Goal: Transaction & Acquisition: Purchase product/service

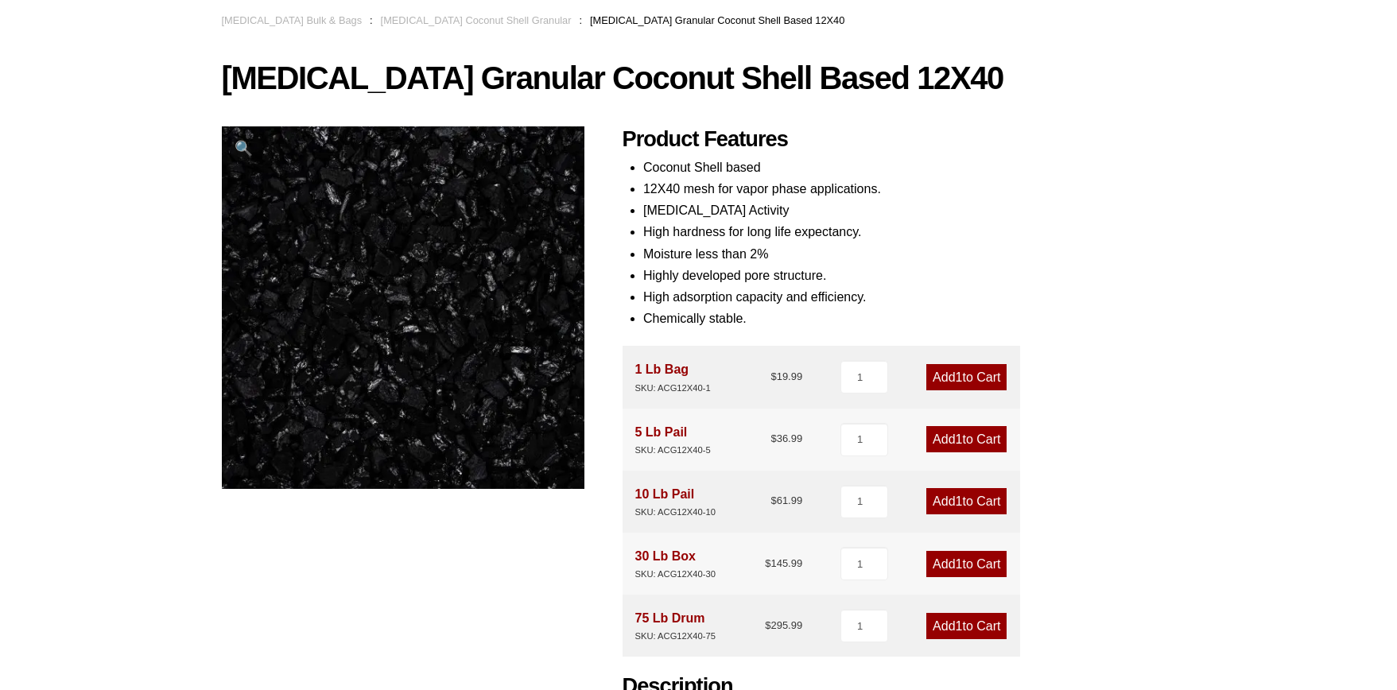
scroll to position [104, 0]
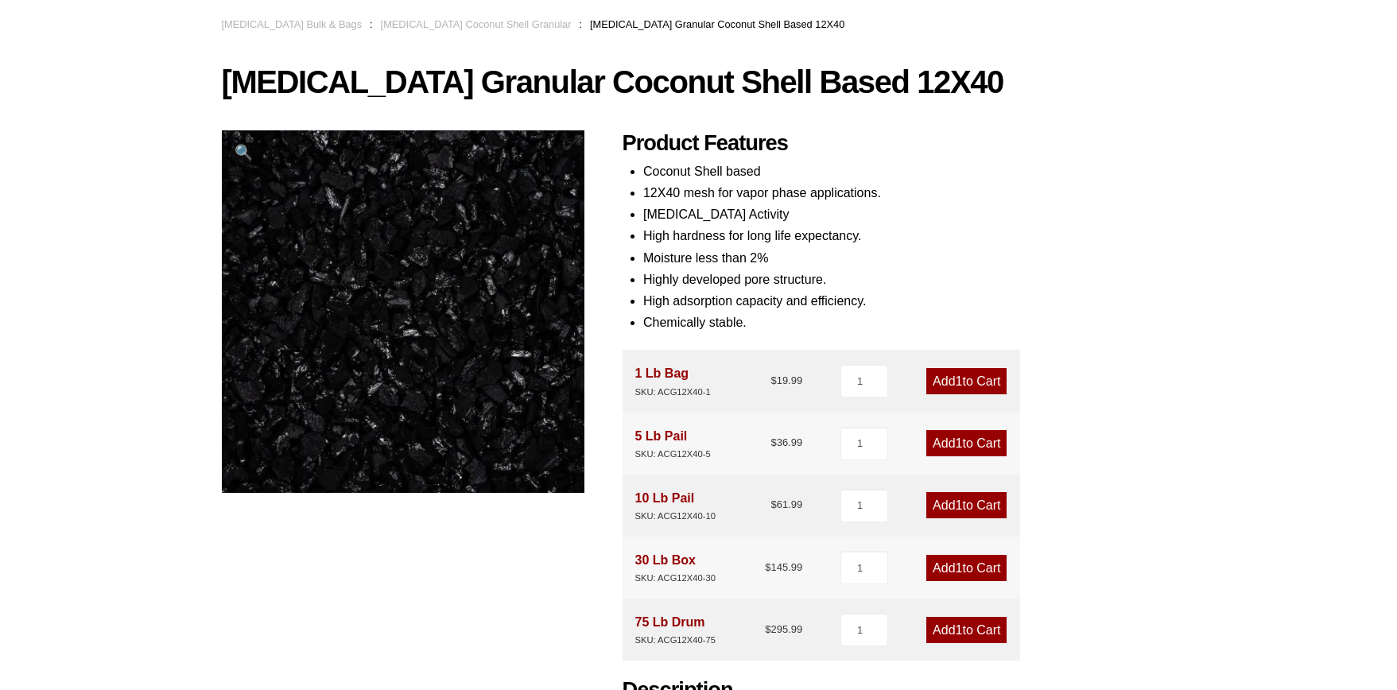
click at [970, 440] on link "Add 1 to Cart" at bounding box center [967, 443] width 80 height 26
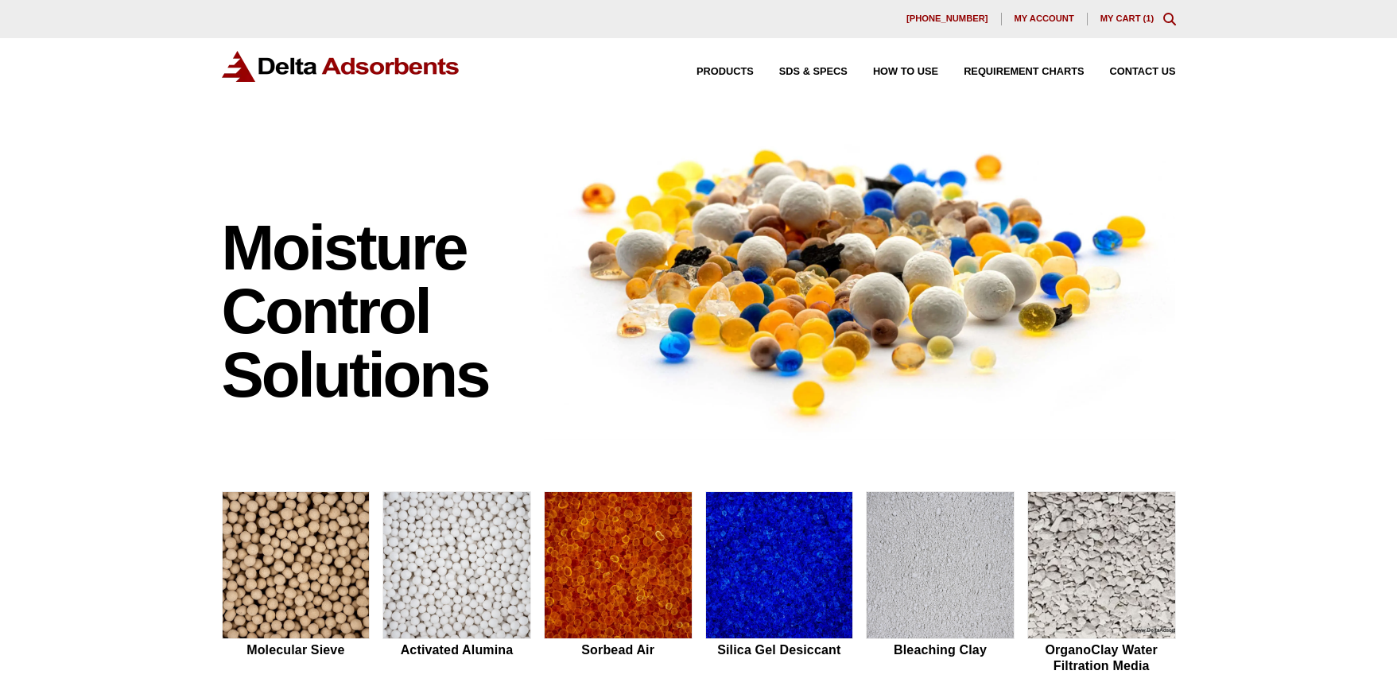
click at [1123, 18] on link "My Cart ( 1 )" at bounding box center [1128, 19] width 54 height 10
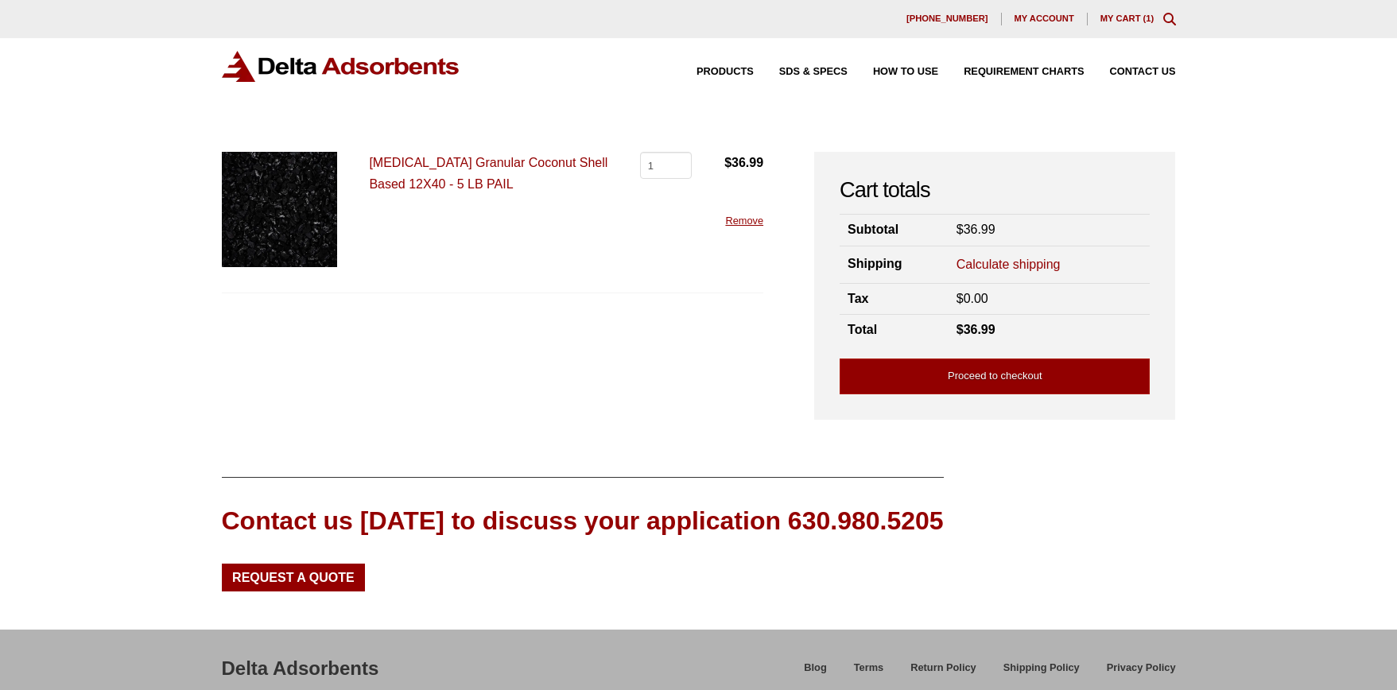
click at [1012, 264] on link "Calculate shipping" at bounding box center [1009, 264] width 104 height 17
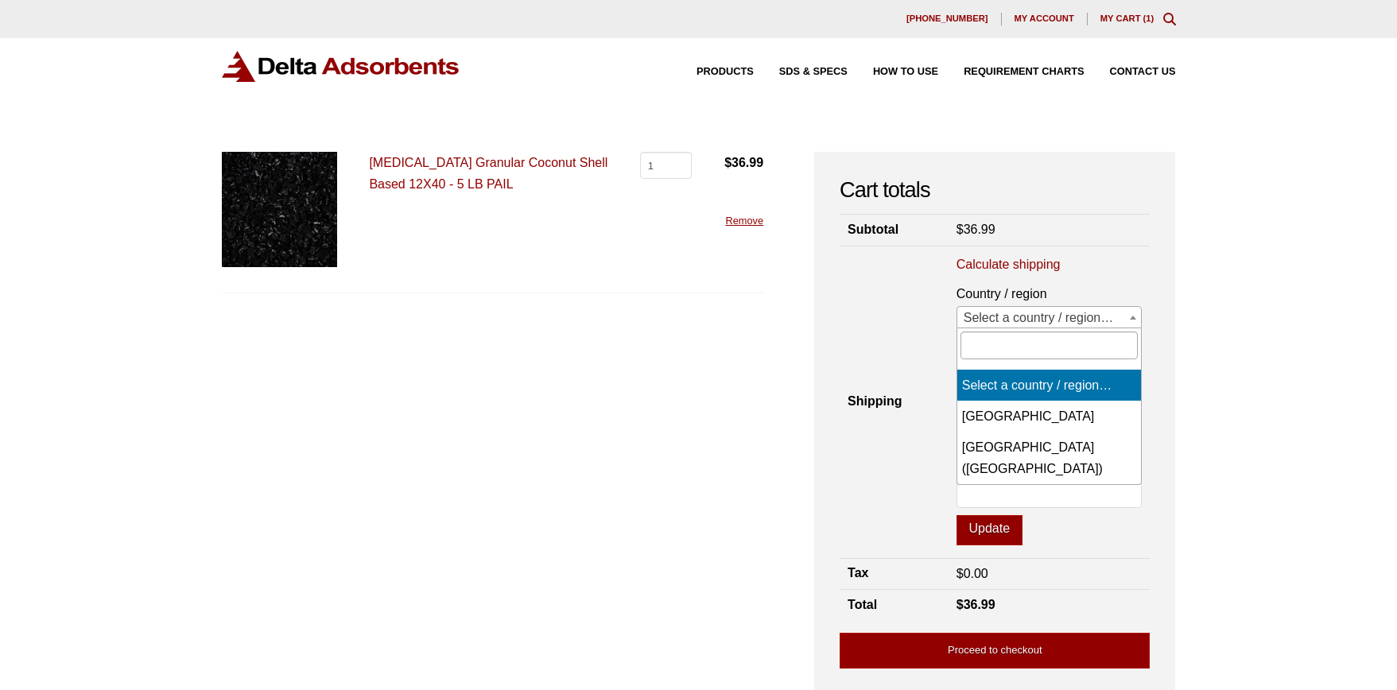
click at [1024, 314] on span "Select a country / region…" at bounding box center [1050, 318] width 185 height 22
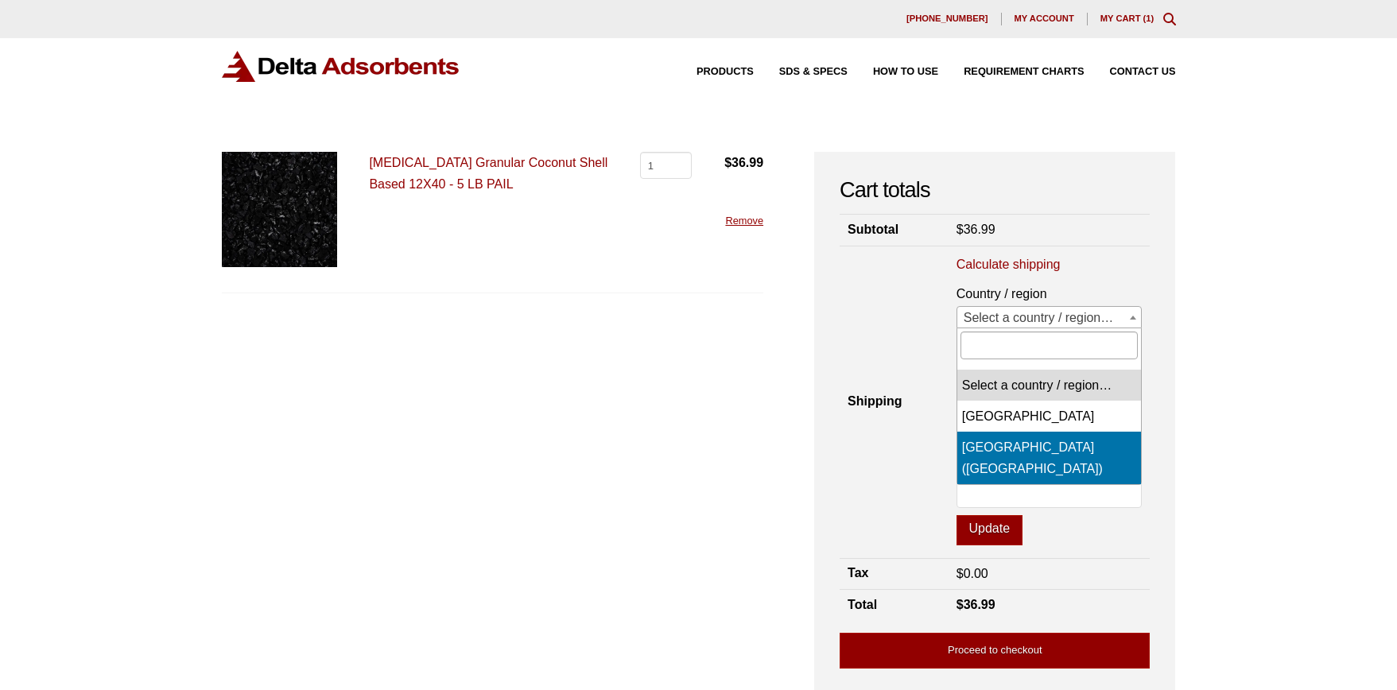
select select "US"
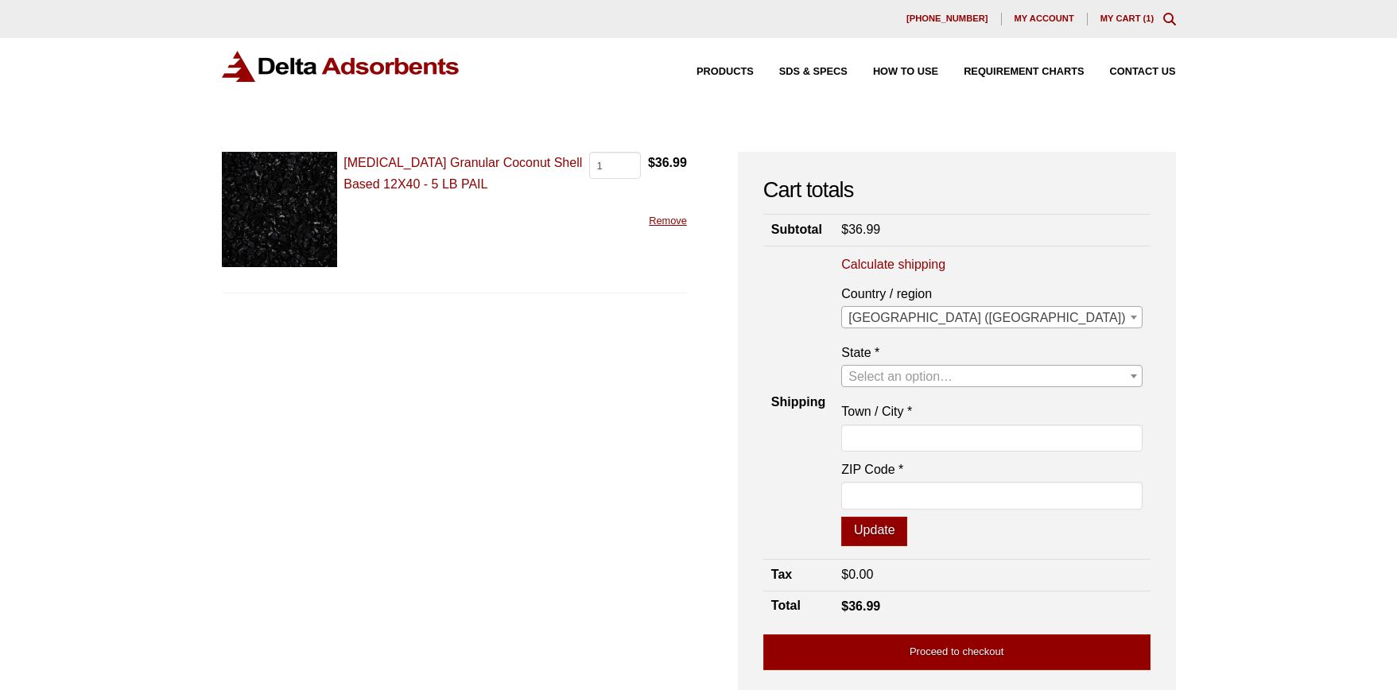
click at [953, 374] on span "Select an option…" at bounding box center [901, 377] width 104 height 14
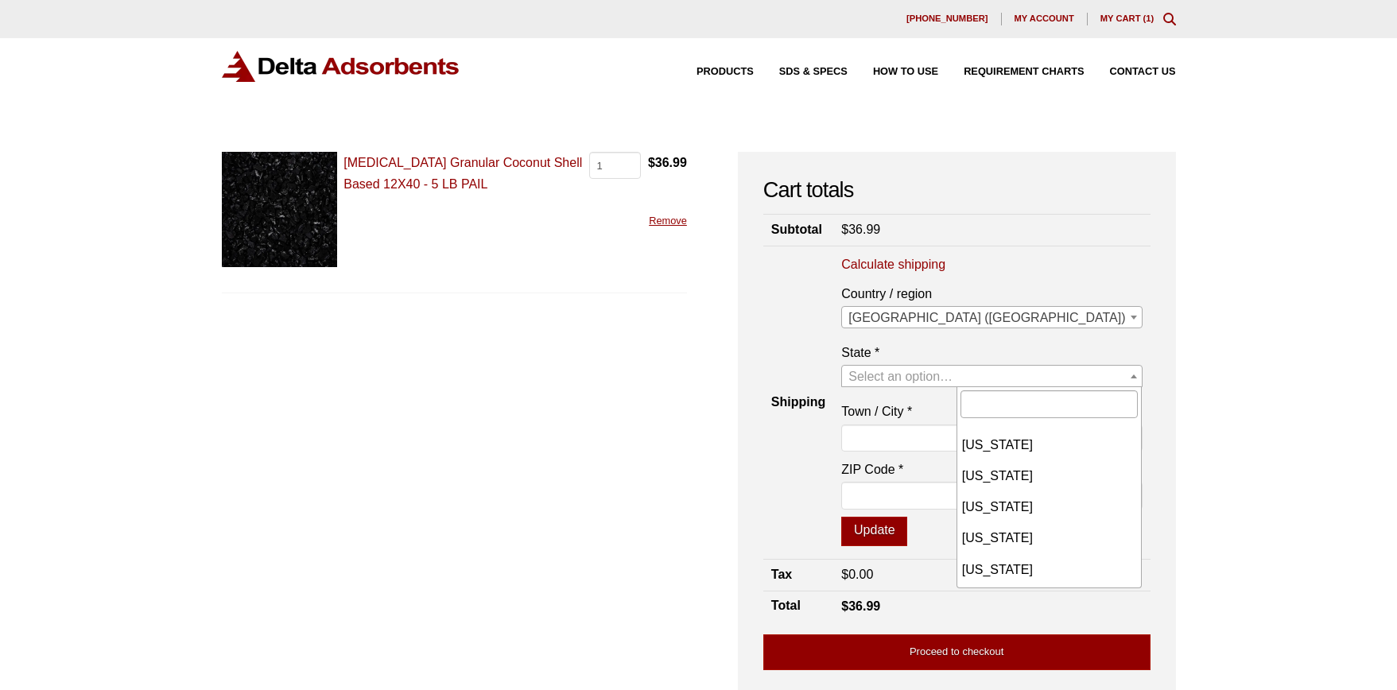
scroll to position [557, 0]
select select "MA"
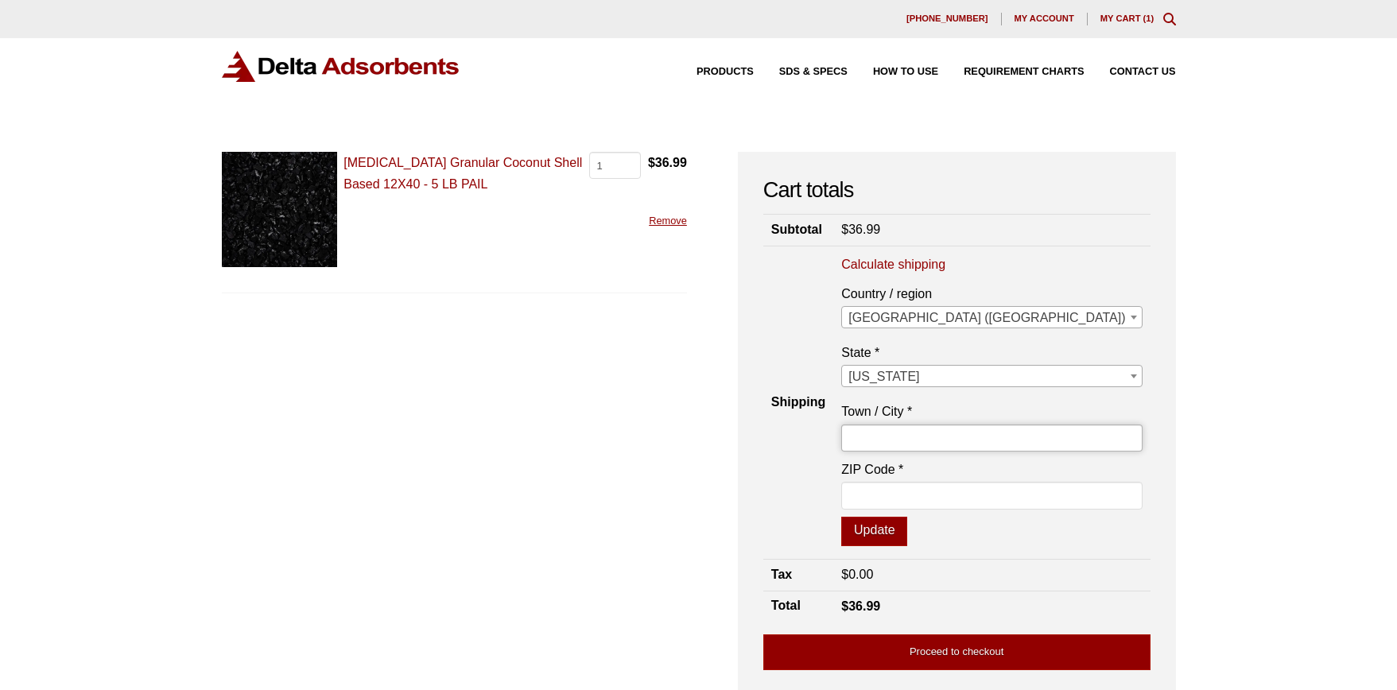
click at [1011, 441] on input "Town / City *" at bounding box center [991, 438] width 301 height 27
type input "Whitinsville"
type input "01588"
click at [907, 531] on button "Update" at bounding box center [874, 532] width 66 height 30
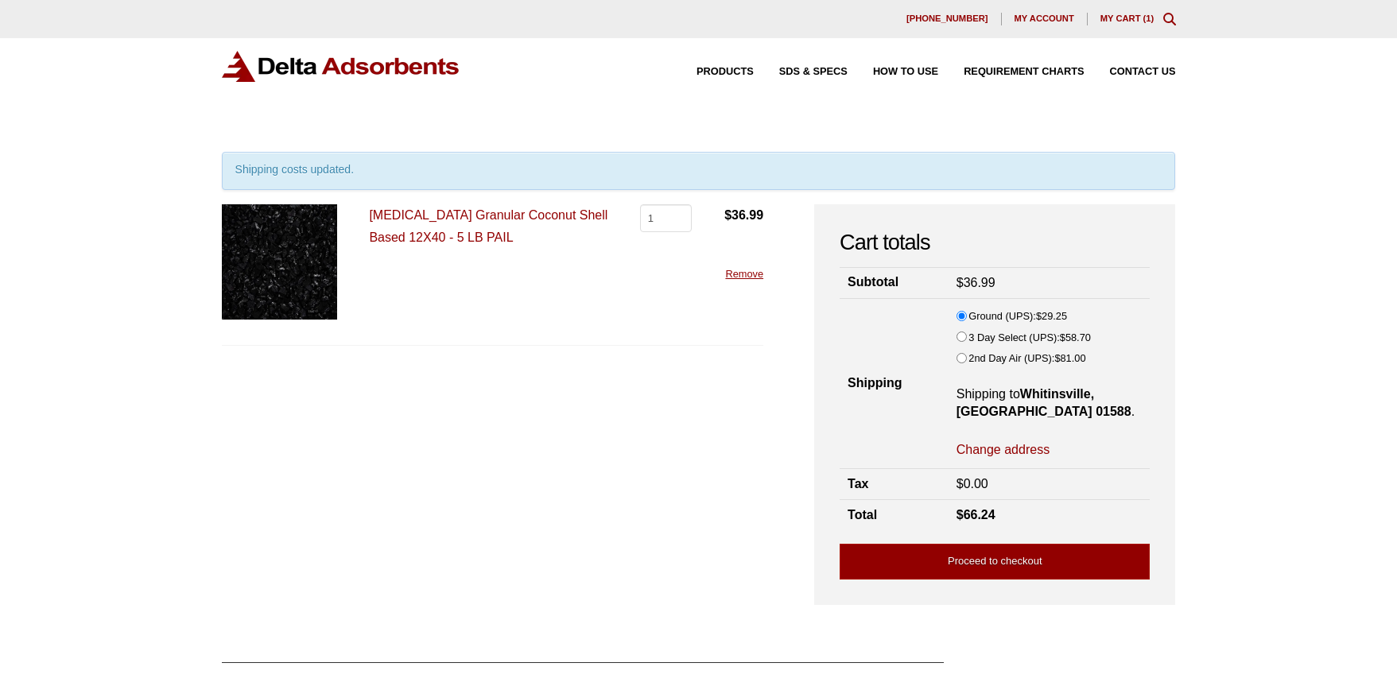
click at [747, 271] on link "Remove" at bounding box center [744, 274] width 38 height 12
